Goal: Find specific page/section: Find specific page/section

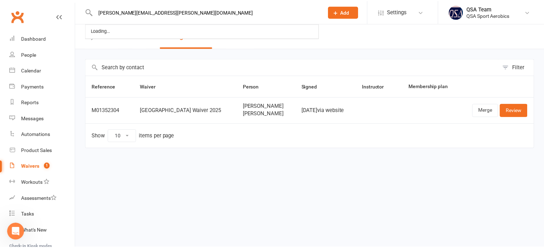
scroll to position [1, 0]
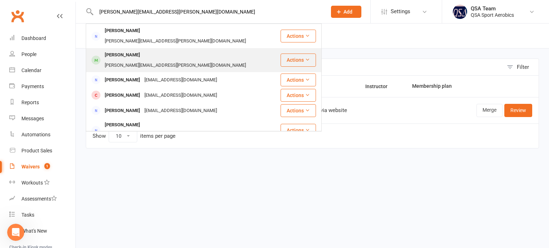
type input "[PERSON_NAME][EMAIL_ADDRESS][PERSON_NAME][DOMAIN_NAME]"
click at [157, 53] on div "[PERSON_NAME] [PERSON_NAME][EMAIL_ADDRESS][PERSON_NAME][DOMAIN_NAME]" at bounding box center [182, 61] width 193 height 24
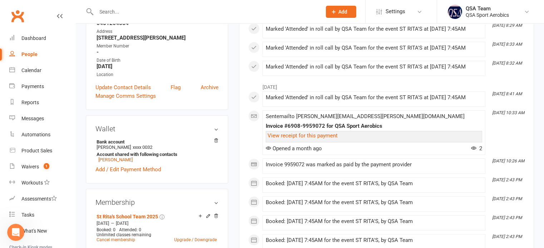
scroll to position [156, 0]
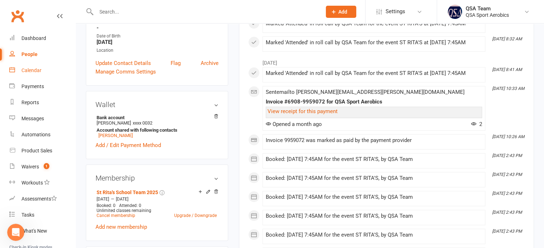
click at [30, 73] on div "Calendar" at bounding box center [31, 71] width 20 height 6
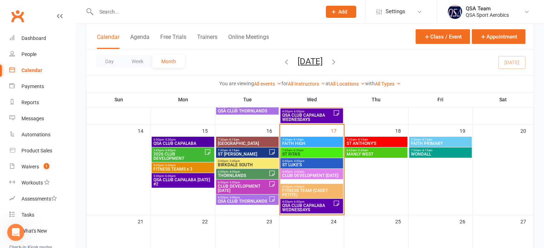
scroll to position [208, 0]
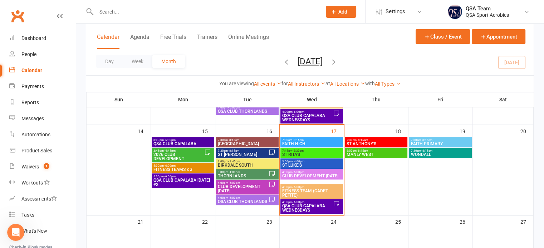
click at [362, 44] on div "Calendar Agenda Free Trials Trainers Online Meetings Class / Event Appointment" at bounding box center [309, 37] width 447 height 26
drag, startPoint x: 40, startPoint y: 84, endPoint x: 127, endPoint y: 47, distance: 94.0
click at [40, 84] on div "Payments" at bounding box center [32, 87] width 23 height 6
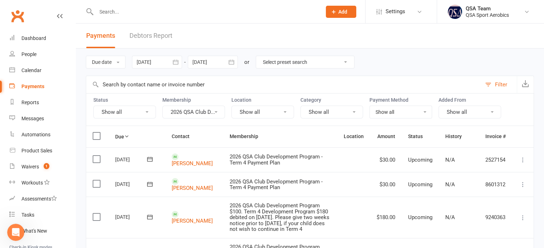
click at [158, 41] on link "Debtors Report" at bounding box center [150, 36] width 43 height 25
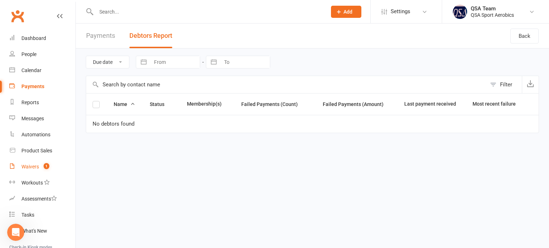
click at [41, 161] on link "Waivers 1" at bounding box center [42, 167] width 66 height 16
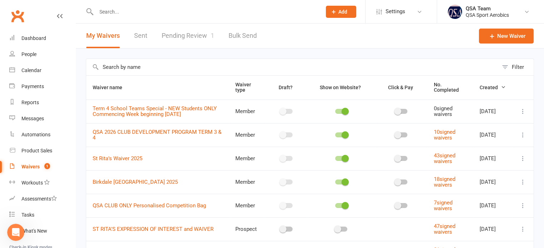
click at [193, 27] on link "Pending Review 1" at bounding box center [188, 36] width 53 height 25
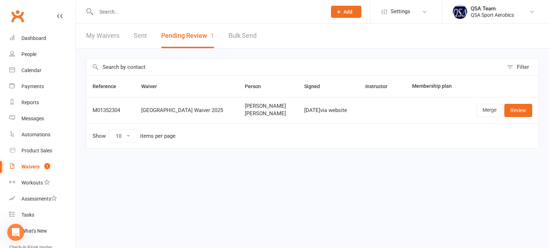
click at [186, 14] on input "text" at bounding box center [208, 12] width 228 height 10
type input "n"
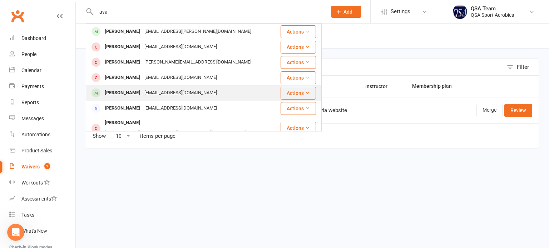
type input "ava"
click at [152, 91] on div "[EMAIL_ADDRESS][DOMAIN_NAME]" at bounding box center [180, 93] width 77 height 10
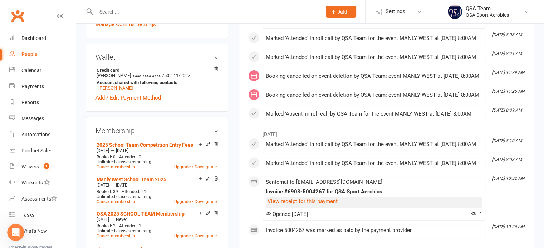
scroll to position [214, 0]
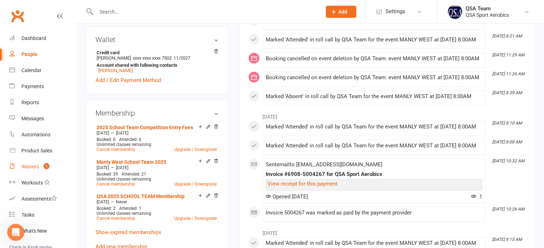
click at [33, 165] on div "Waivers" at bounding box center [30, 167] width 18 height 6
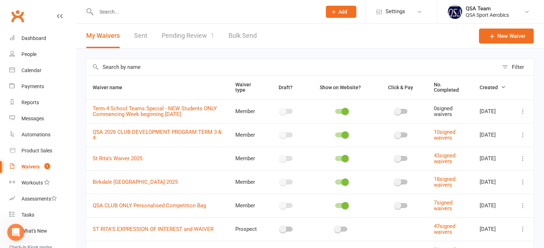
click at [197, 9] on input "text" at bounding box center [205, 12] width 222 height 10
paste input "[EMAIL_ADDRESS][DOMAIN_NAME]"
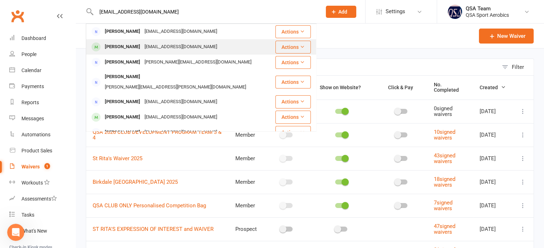
type input "[EMAIL_ADDRESS][DOMAIN_NAME]"
click at [168, 44] on div "[EMAIL_ADDRESS][DOMAIN_NAME]" at bounding box center [180, 47] width 77 height 10
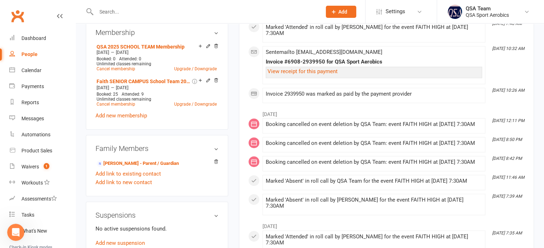
scroll to position [295, 0]
